Goal: Task Accomplishment & Management: Use online tool/utility

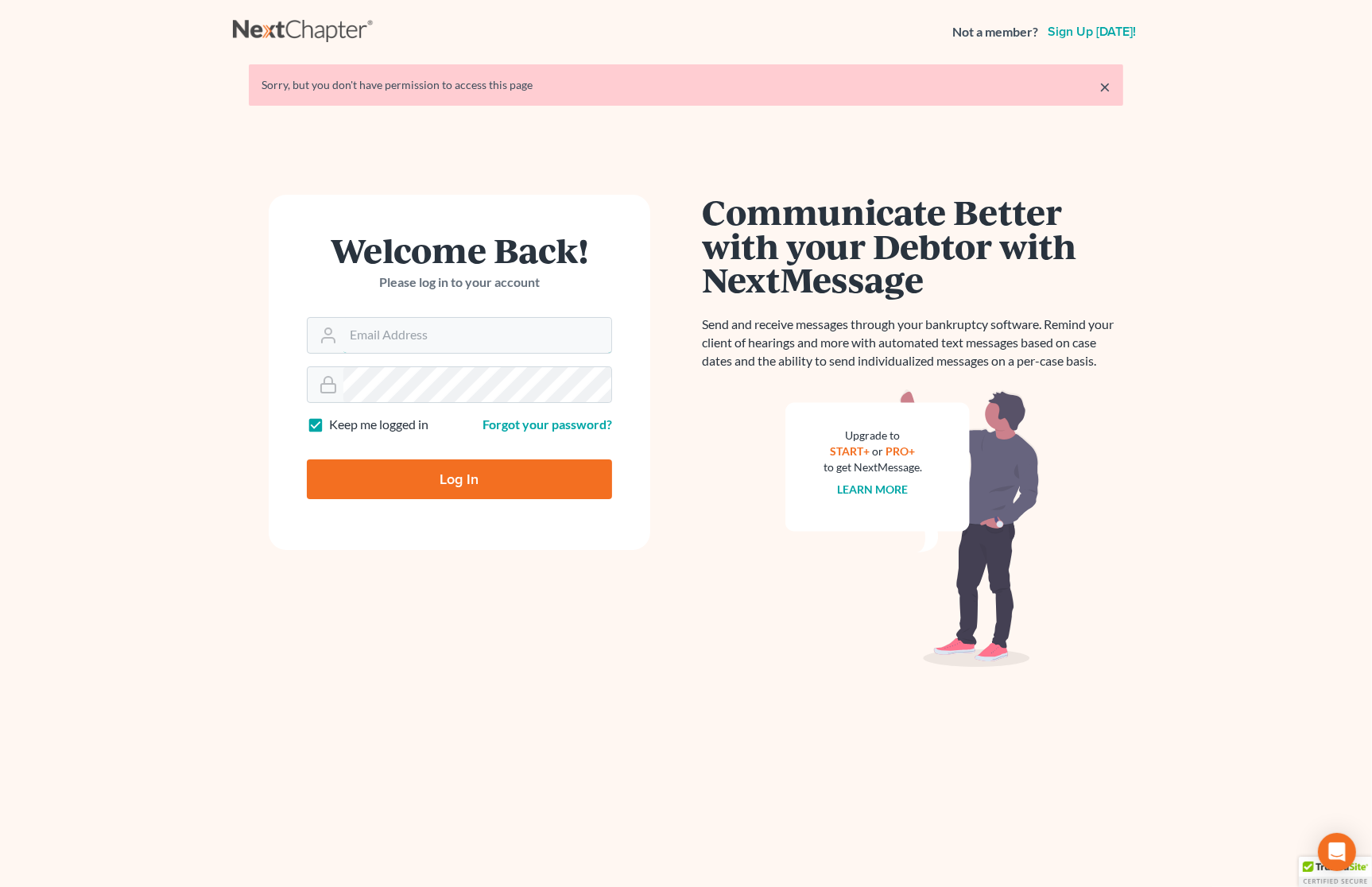
type input "[PERSON_NAME][EMAIL_ADDRESS][DOMAIN_NAME]"
click at [425, 482] on input "Log In" at bounding box center [460, 480] width 306 height 40
type input "Thinking..."
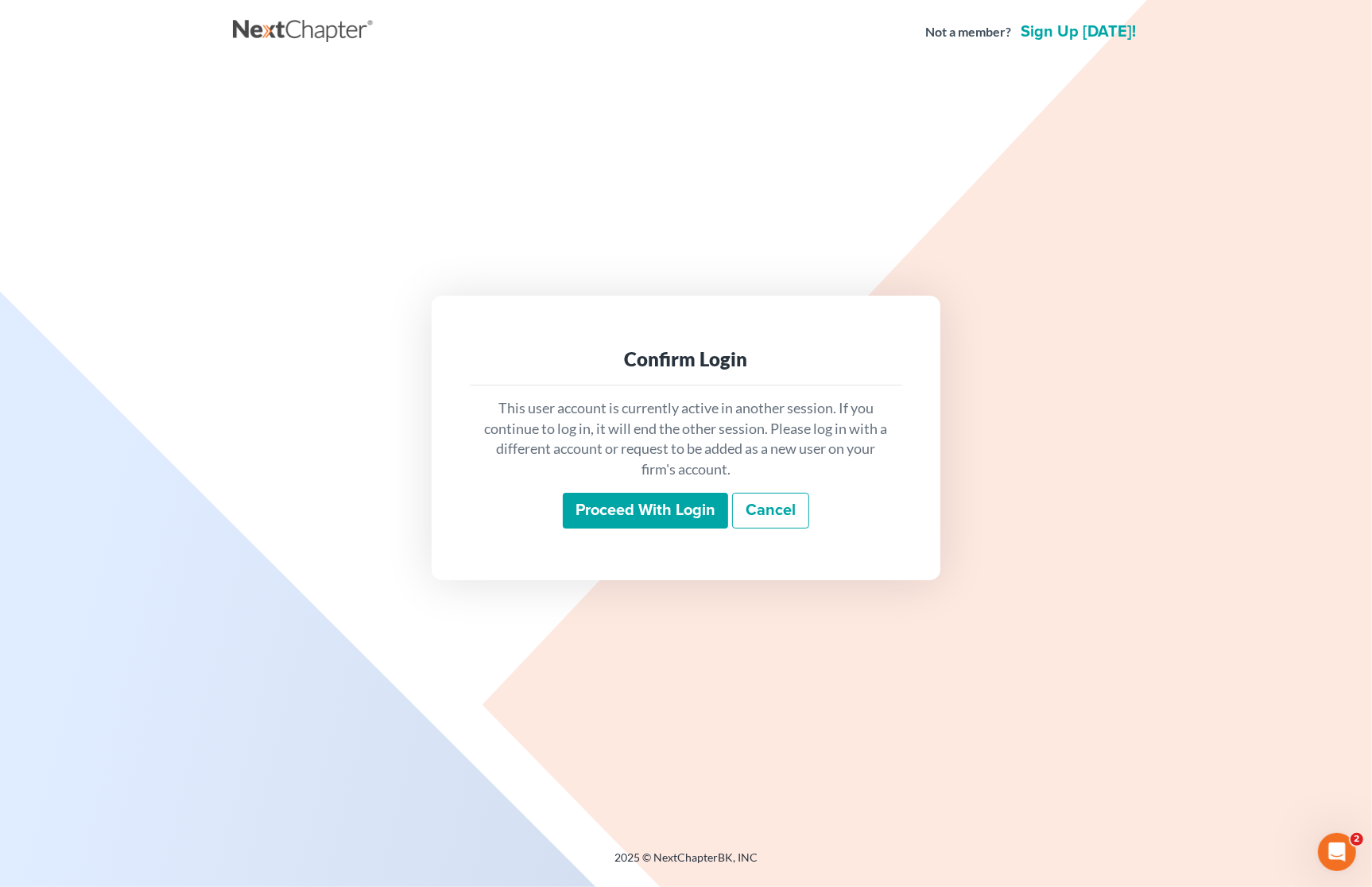
click at [603, 514] on input "Proceed with login" at bounding box center [646, 511] width 165 height 37
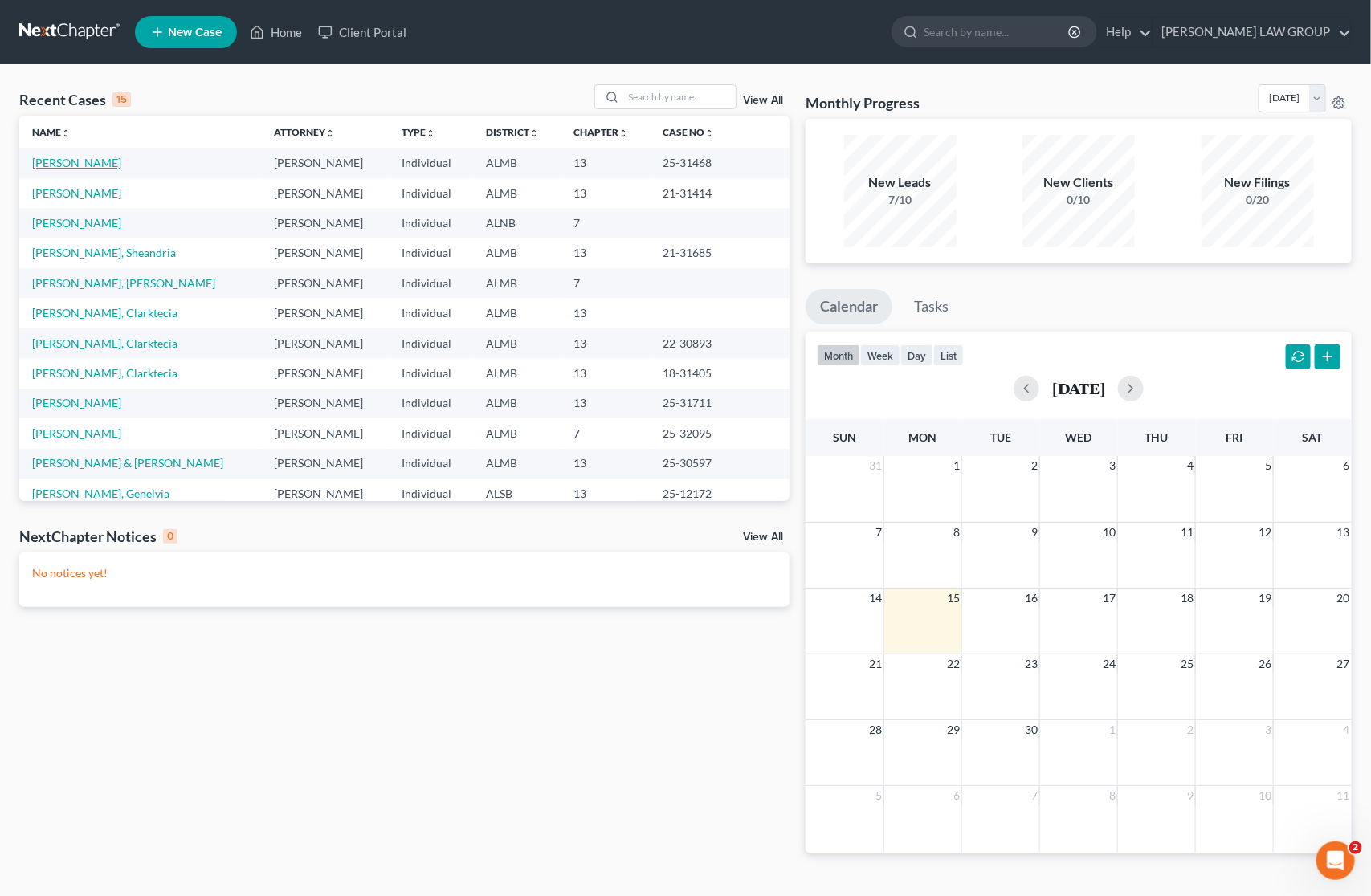
click at [51, 166] on link "Mallory, Phyllis" at bounding box center [76, 162] width 89 height 13
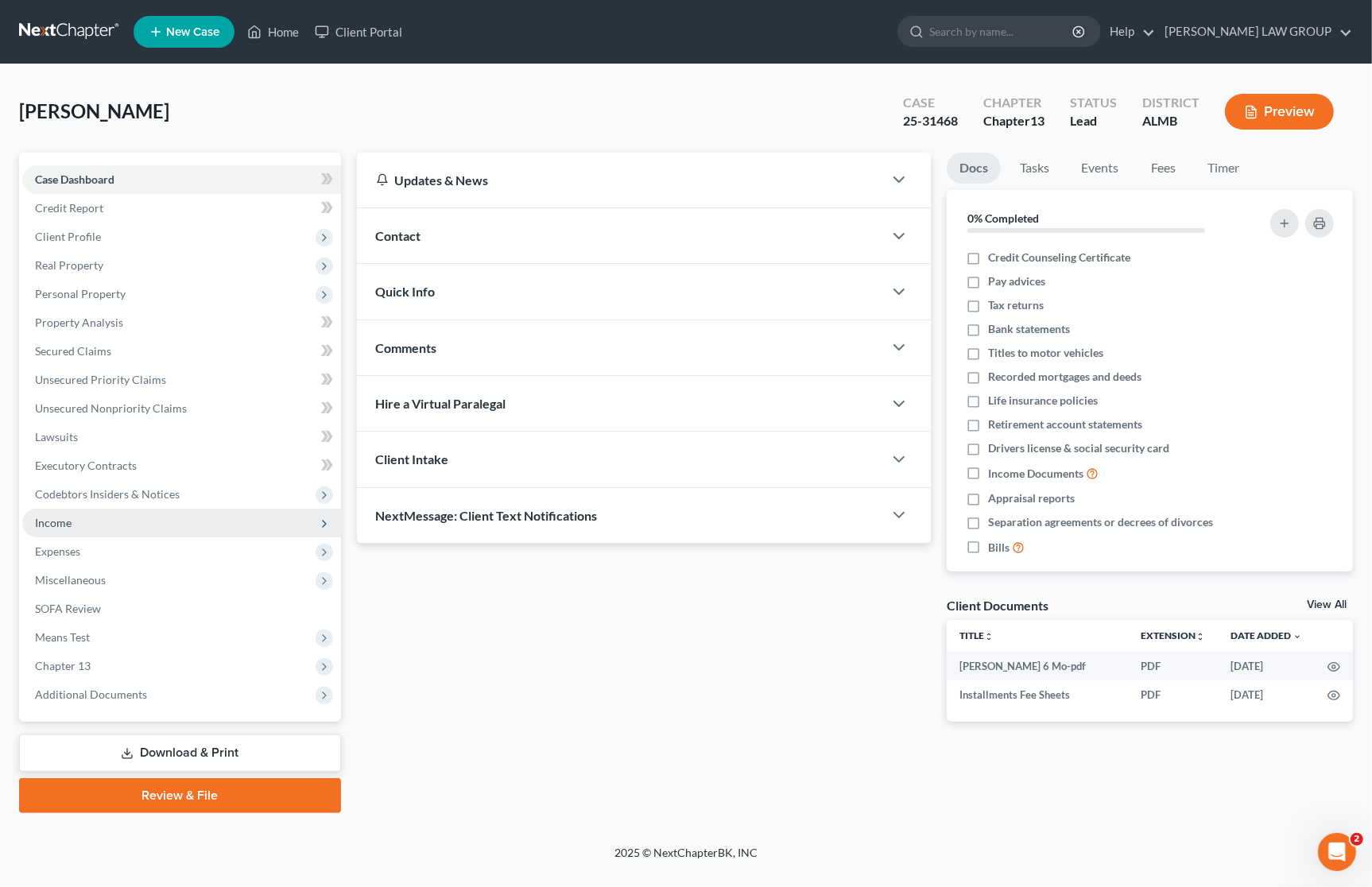
click at [70, 521] on span "Income" at bounding box center [53, 522] width 37 height 13
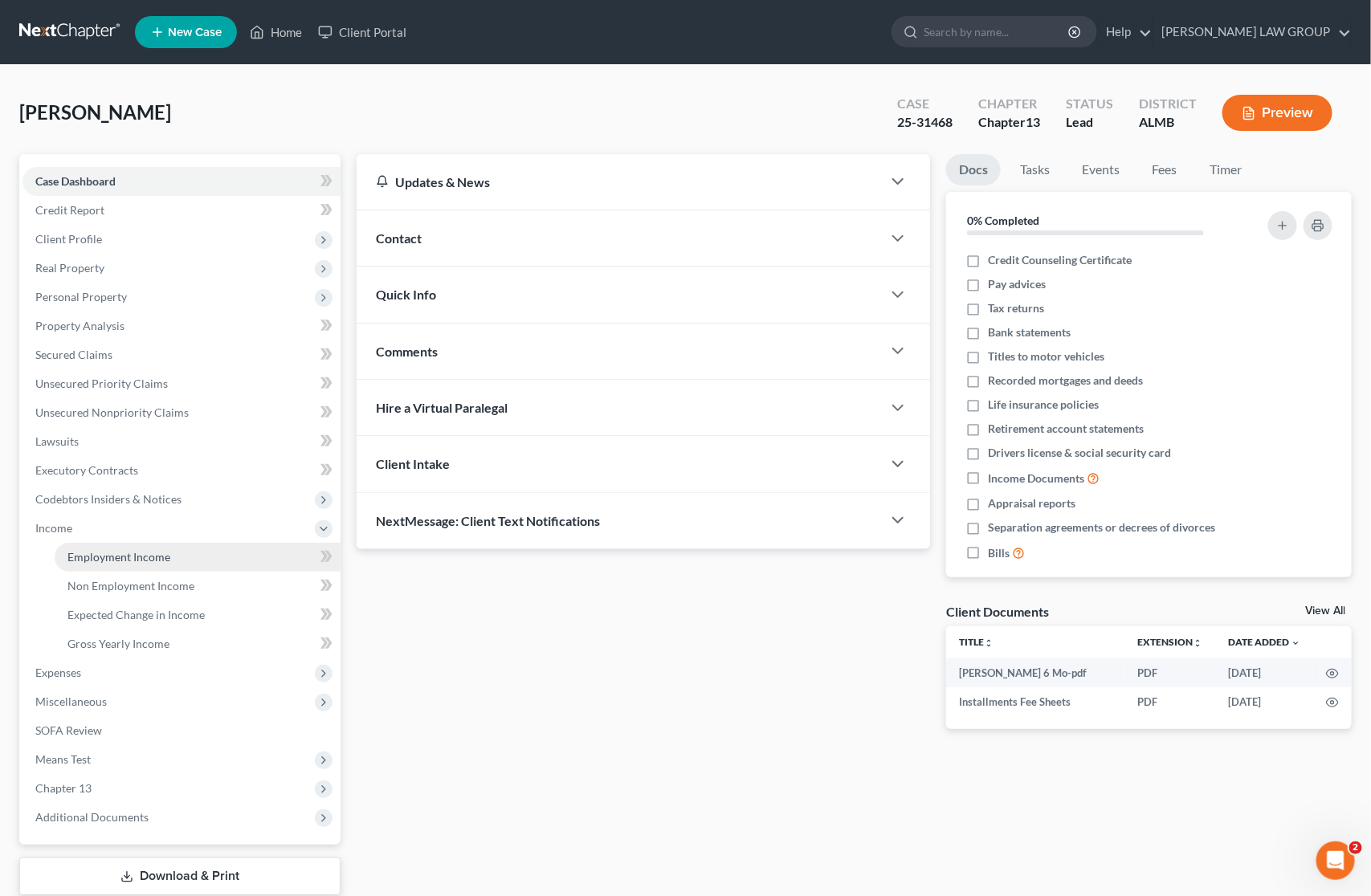
click at [106, 555] on span "Employment Income" at bounding box center [118, 557] width 103 height 13
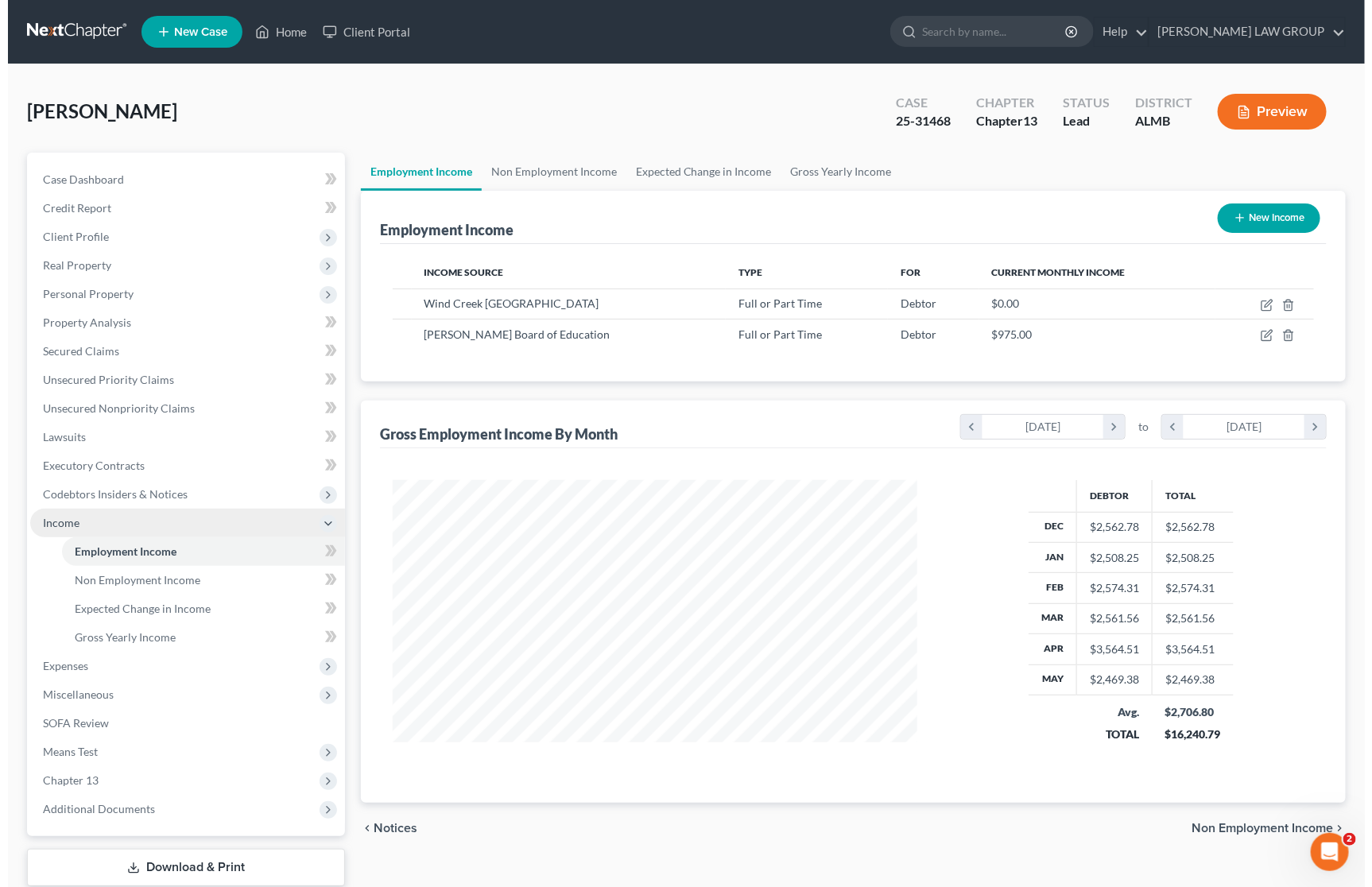
scroll to position [286, 556]
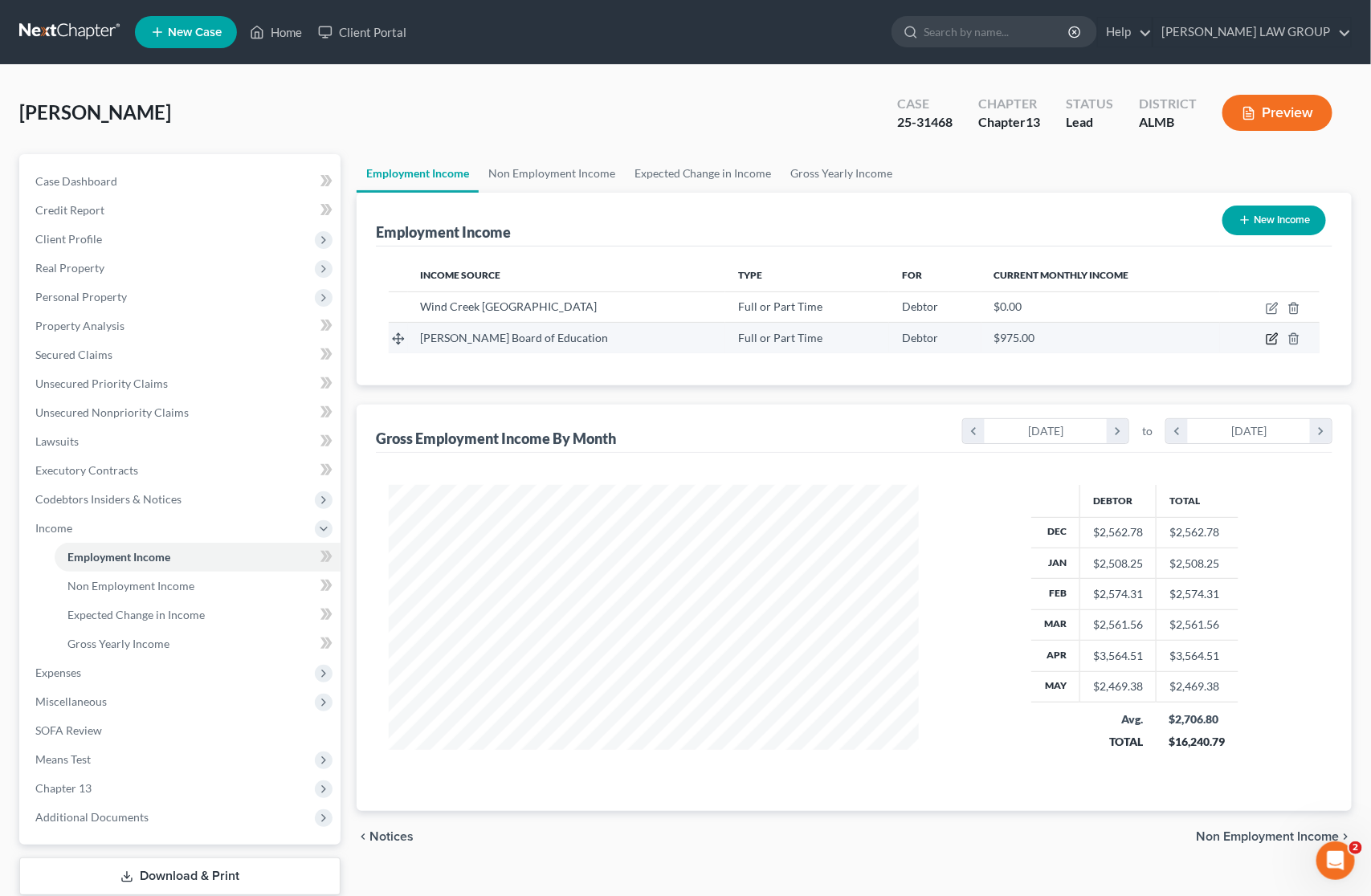
click at [1270, 339] on icon "button" at bounding box center [1272, 339] width 12 height 12
select select "0"
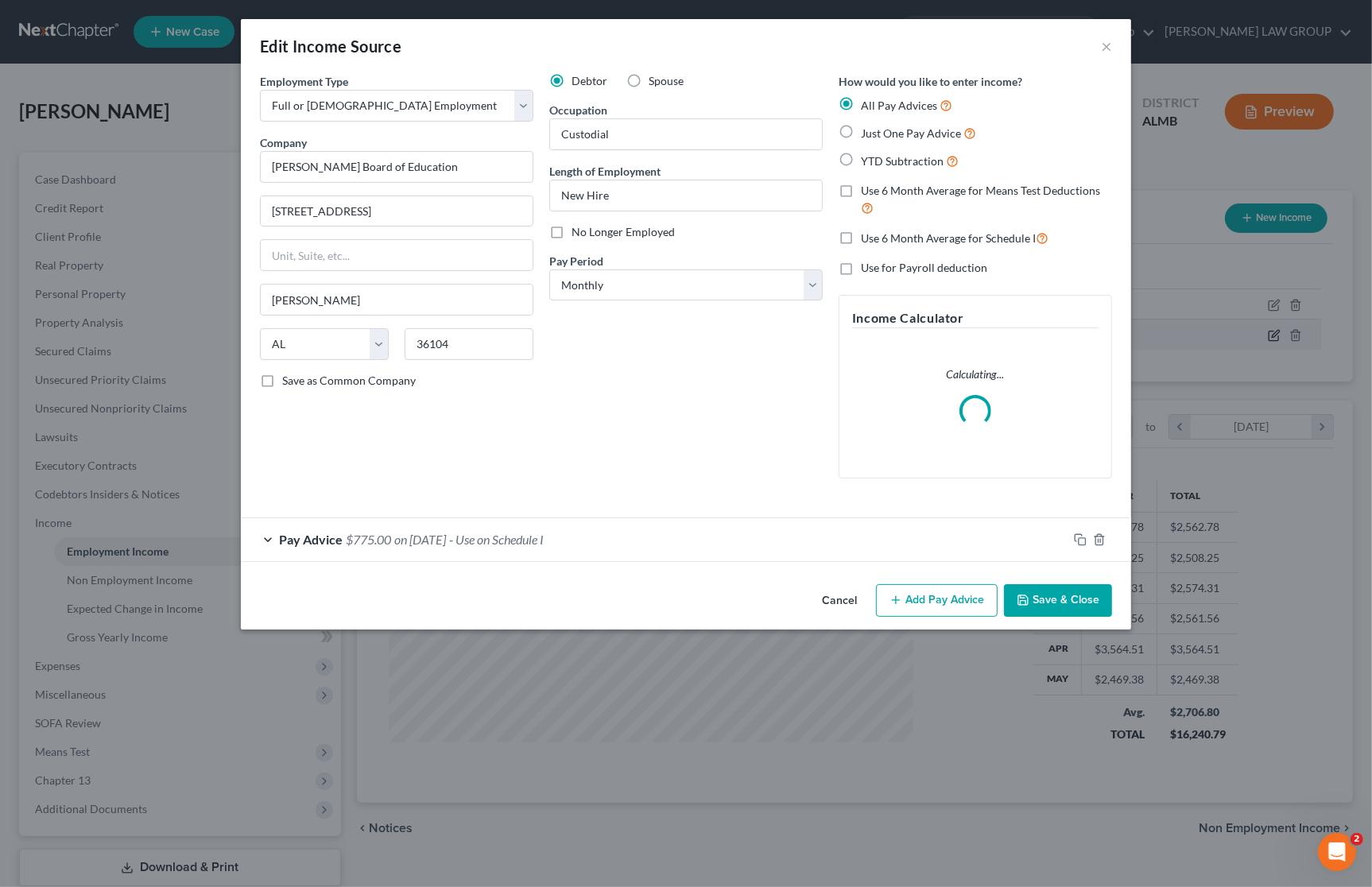
scroll to position [286, 563]
click at [643, 551] on div "Pay Advice $775.00 on 06/27/2025 - Use on Schedule I" at bounding box center [654, 539] width 827 height 42
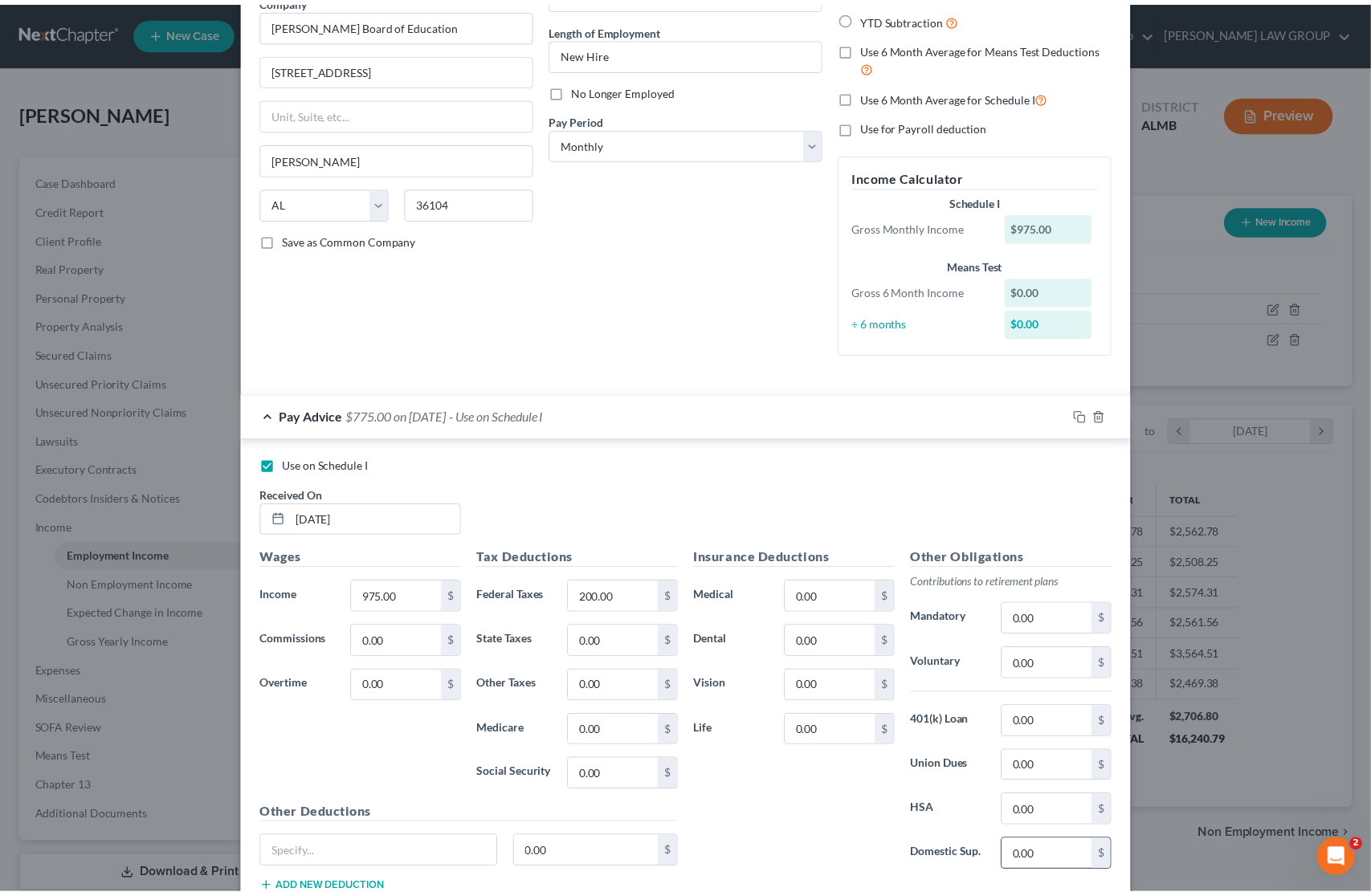
scroll to position [262, 0]
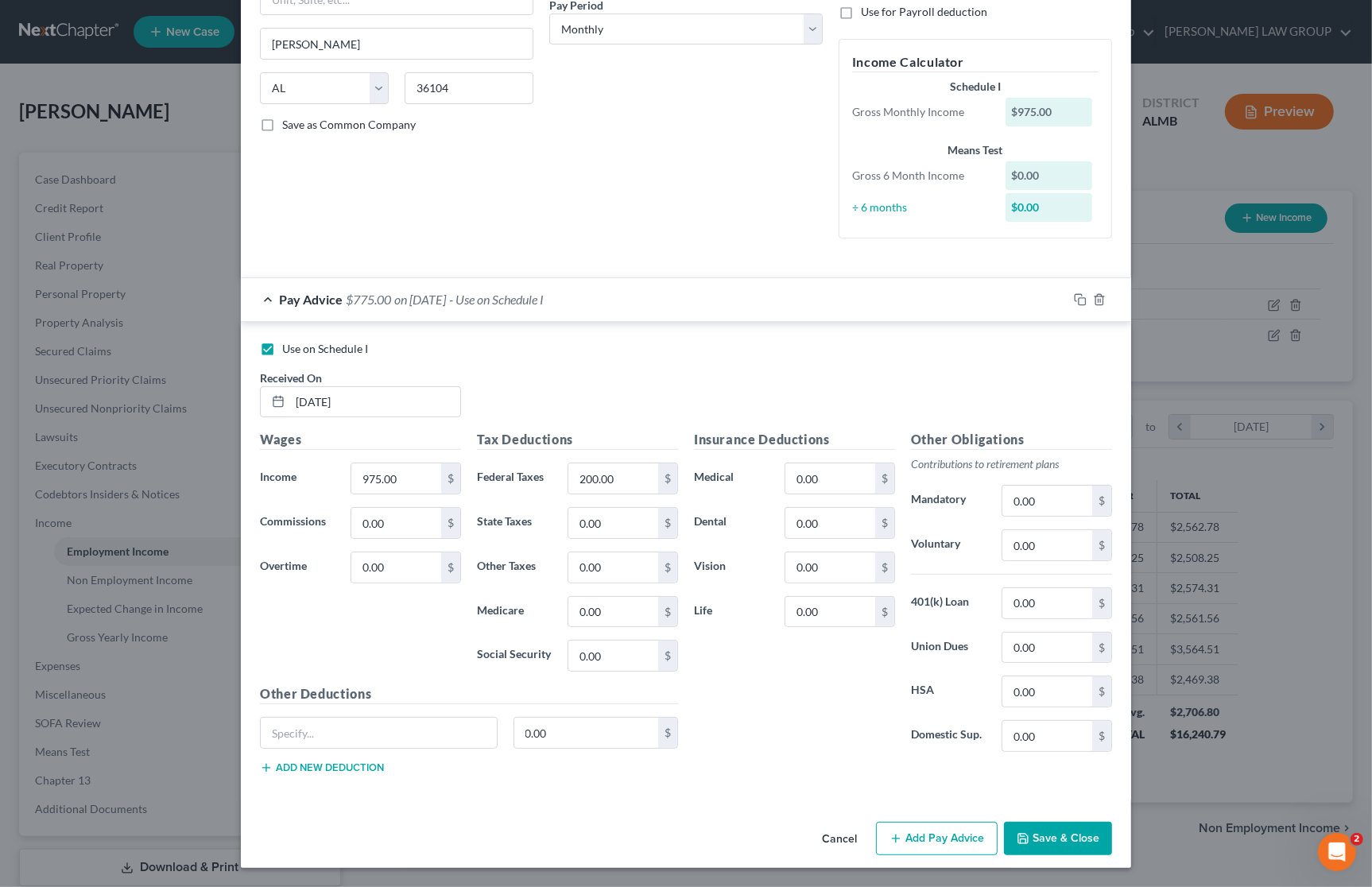
click at [1073, 833] on button "Save & Close" at bounding box center [1058, 839] width 108 height 33
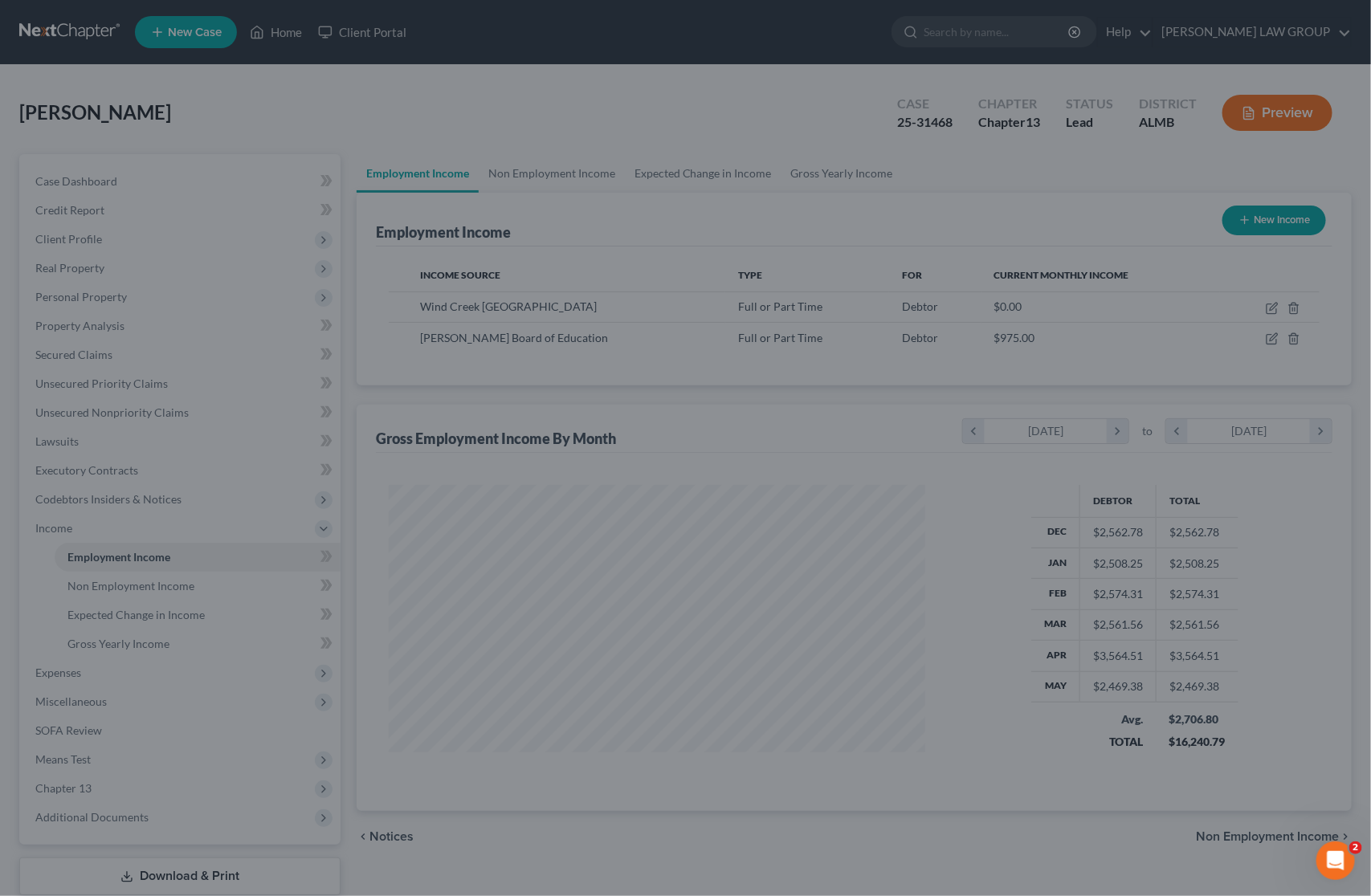
scroll to position [802928, 802737]
